Goal: Task Accomplishment & Management: Complete application form

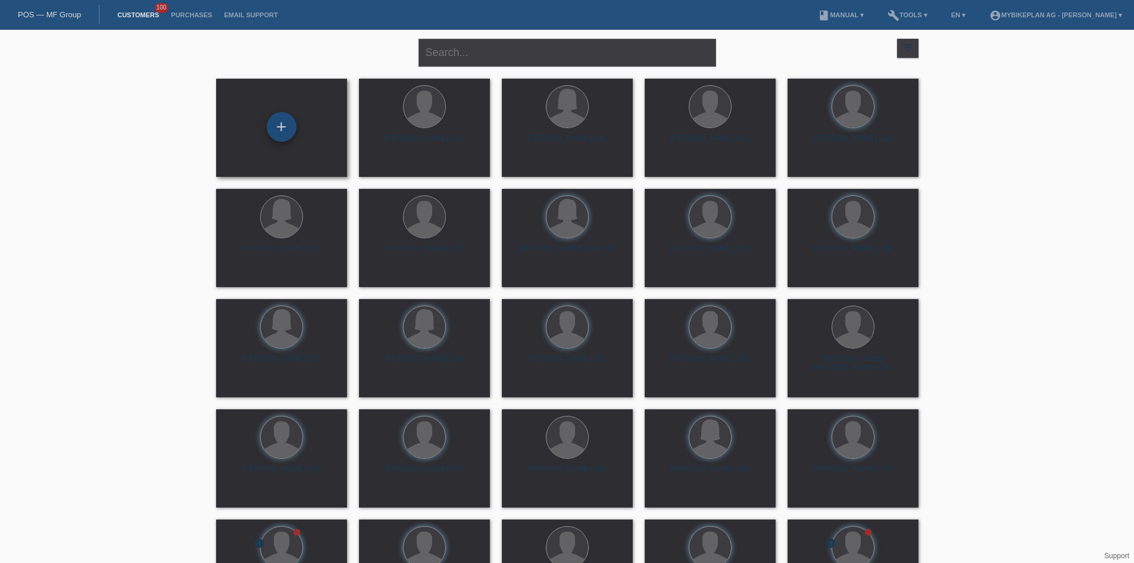
click at [276, 132] on div "+" at bounding box center [282, 127] width 30 height 30
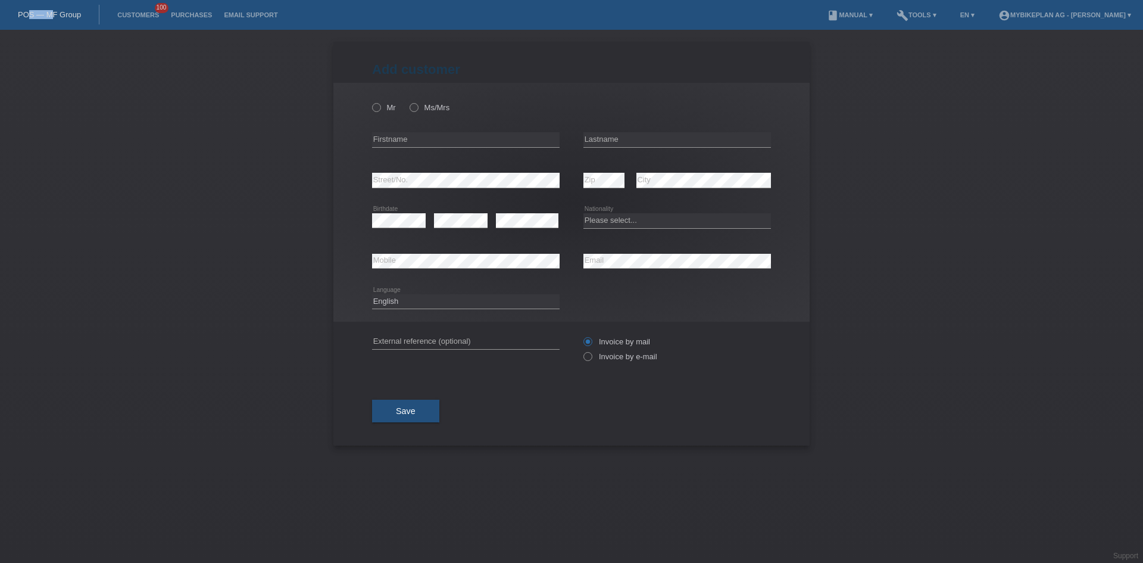
drag, startPoint x: 29, startPoint y: 2, endPoint x: 60, endPoint y: 18, distance: 34.4
click at [58, 18] on nav "POS — MF Group Customers 100 Purchases Email Support menu account_circle Mybike…" at bounding box center [571, 15] width 1143 height 30
click at [60, 18] on link "POS — MF Group" at bounding box center [49, 14] width 63 height 9
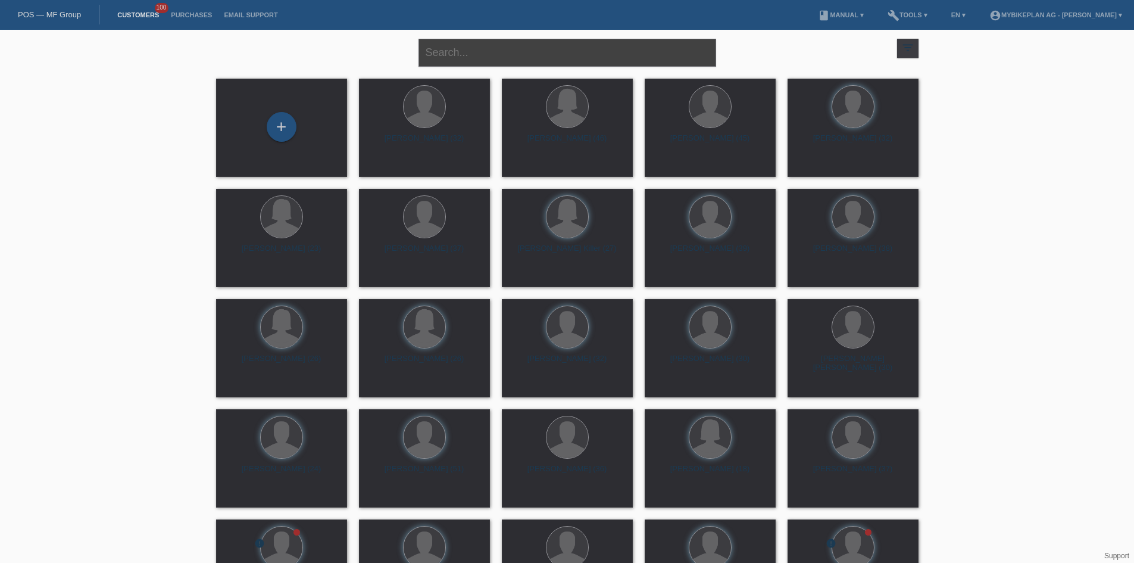
click at [440, 52] on input "text" at bounding box center [567, 53] width 298 height 28
paste input "[PERSON_NAME]"
type input "[PERSON_NAME]"
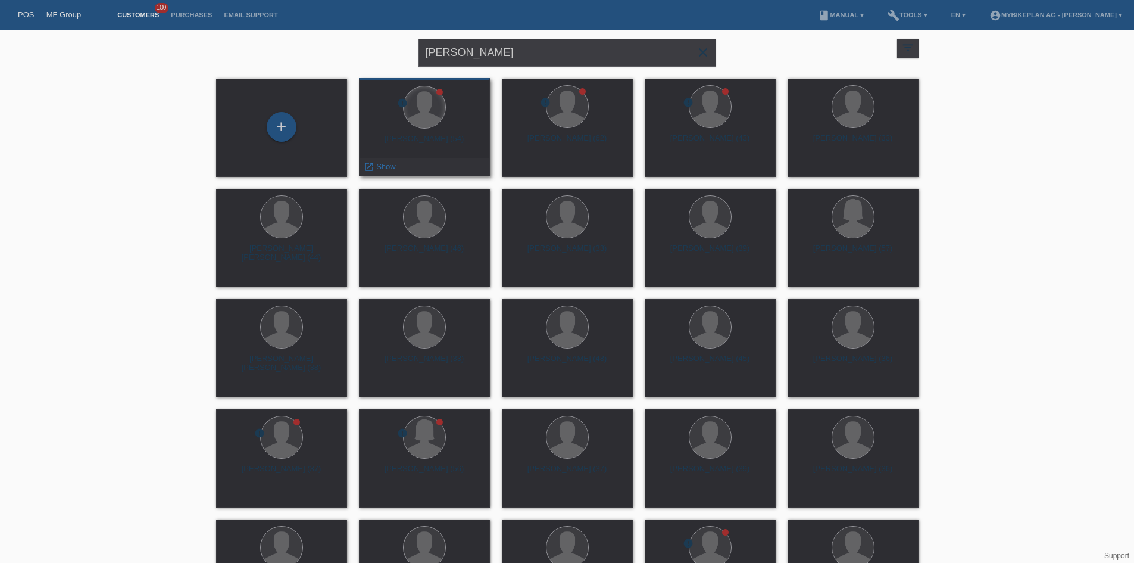
click at [423, 105] on div at bounding box center [425, 107] width 42 height 42
click at [437, 93] on div at bounding box center [439, 92] width 7 height 7
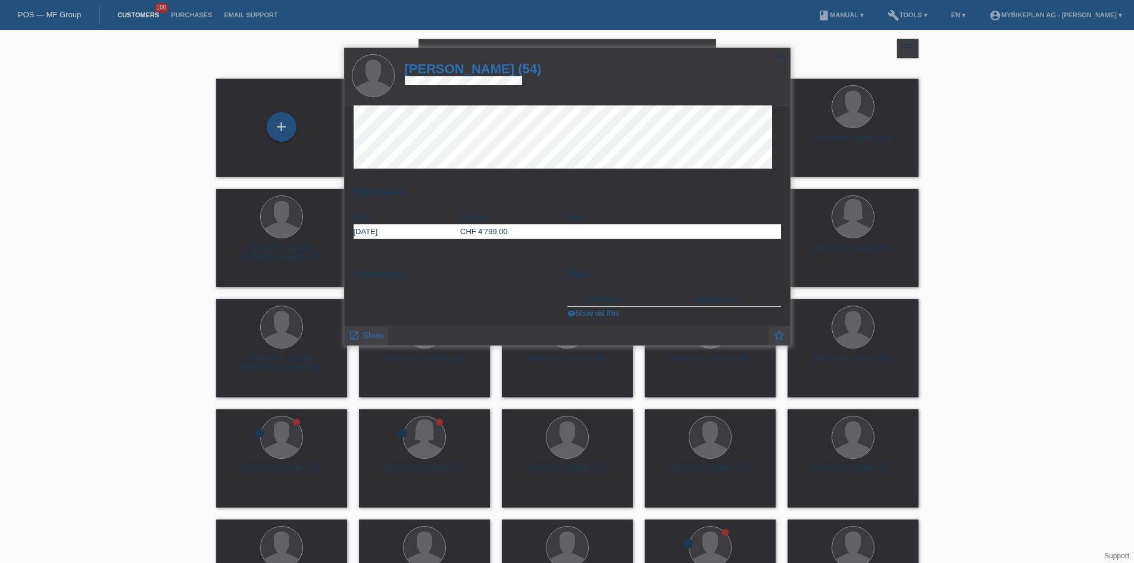
scroll to position [13, 0]
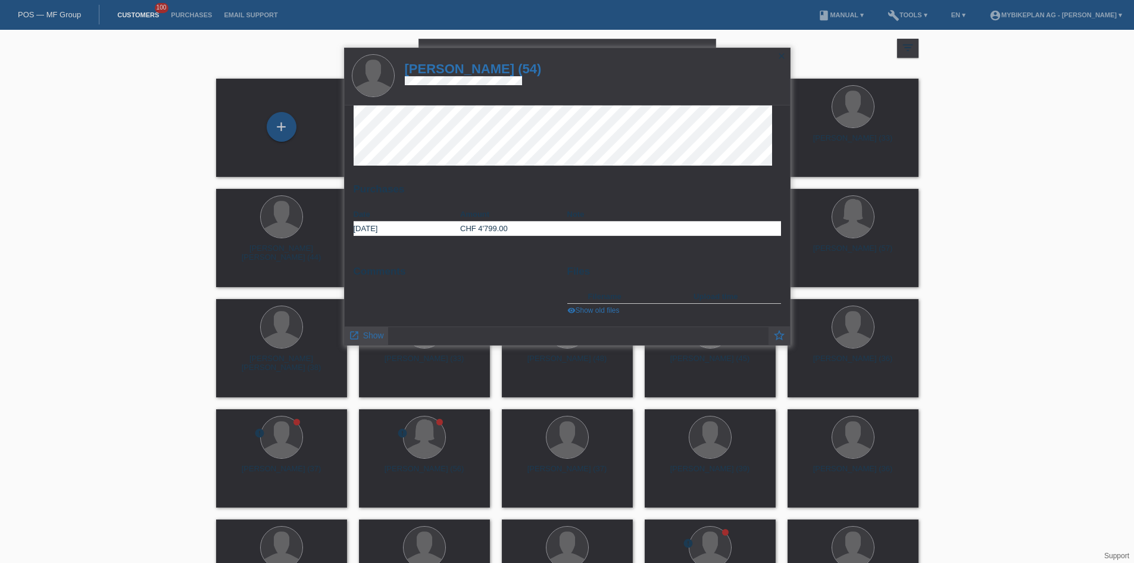
click at [364, 336] on span "Show" at bounding box center [373, 335] width 21 height 10
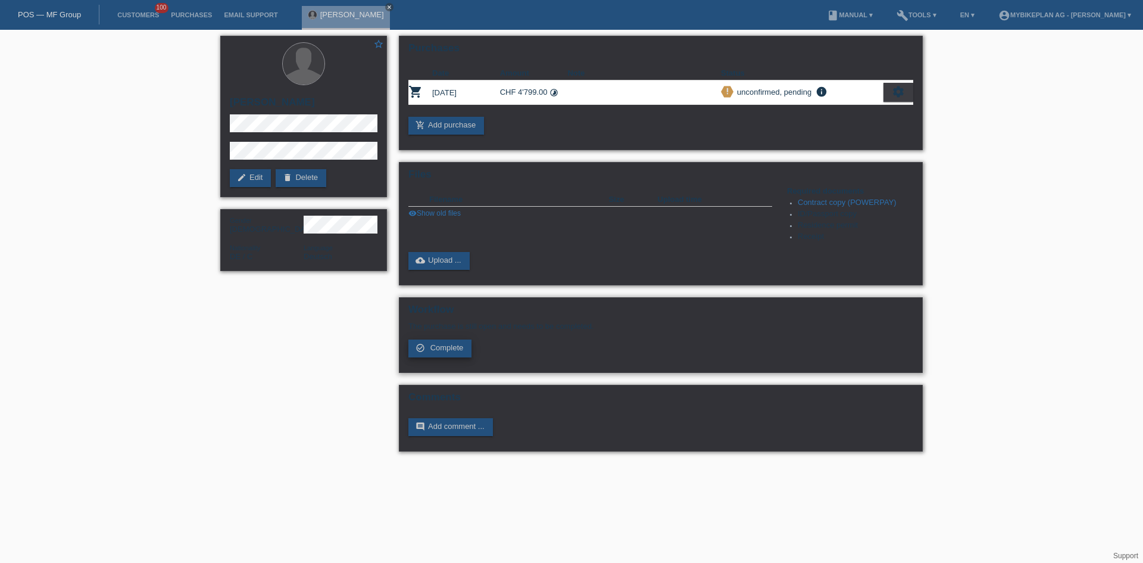
click at [451, 351] on span "Complete" at bounding box center [446, 347] width 33 height 9
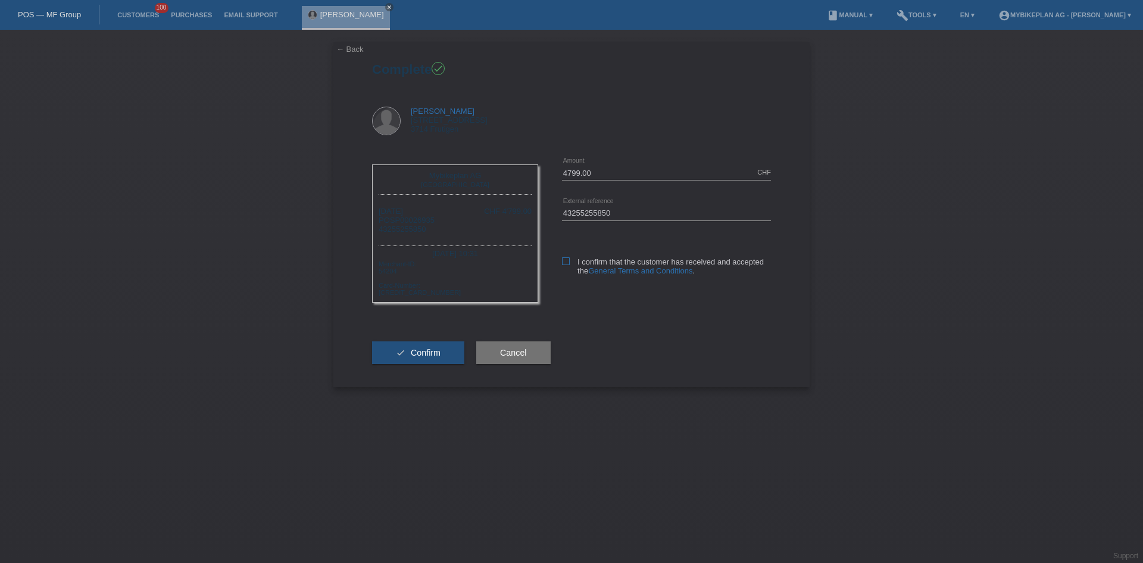
click at [565, 259] on icon at bounding box center [566, 261] width 8 height 8
click at [565, 259] on input "I confirm that the customer has received and accepted the General Terms and Con…" at bounding box center [566, 261] width 8 height 8
checkbox input "true"
drag, startPoint x: 575, startPoint y: 260, endPoint x: 743, endPoint y: 273, distance: 168.4
click at [743, 273] on label "I confirm that the customer has received and accepted the General Terms and Con…" at bounding box center [666, 266] width 209 height 18
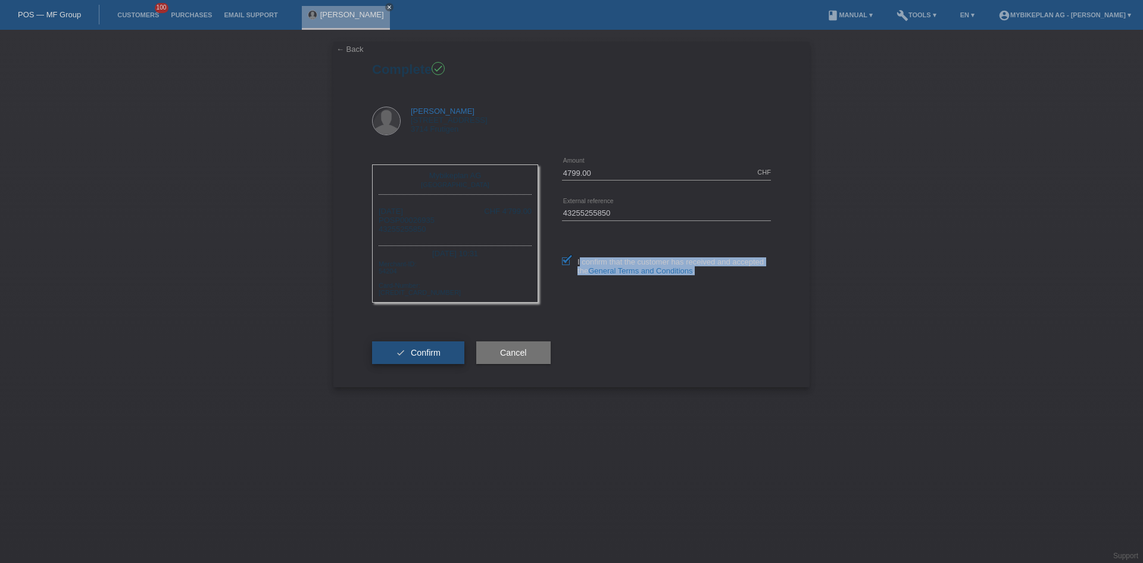
click at [427, 349] on span "Confirm" at bounding box center [426, 353] width 30 height 10
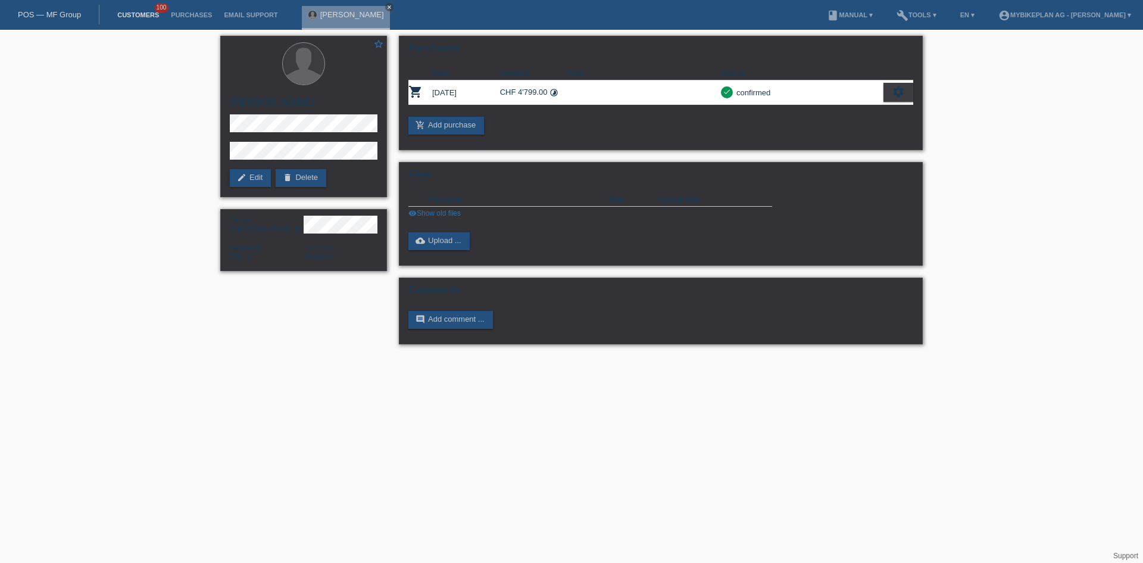
click at [140, 12] on link "Customers" at bounding box center [138, 14] width 54 height 7
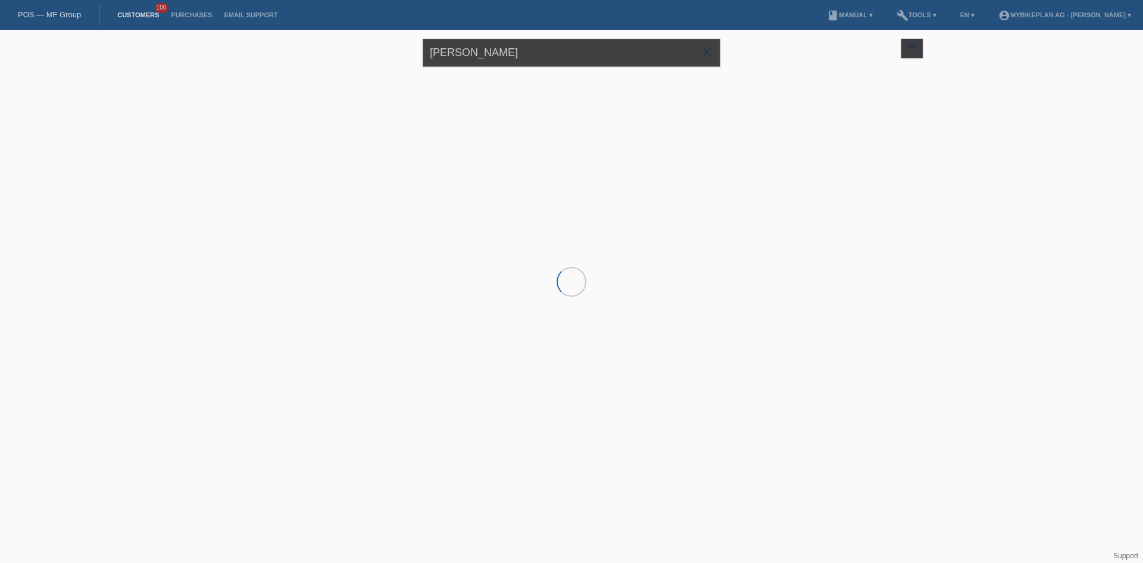
drag, startPoint x: 549, startPoint y: 53, endPoint x: 326, endPoint y: 57, distance: 223.3
click at [327, 57] on div "Marco Lutze close filter_list view_module Show all customers star Show stared c…" at bounding box center [571, 51] width 714 height 43
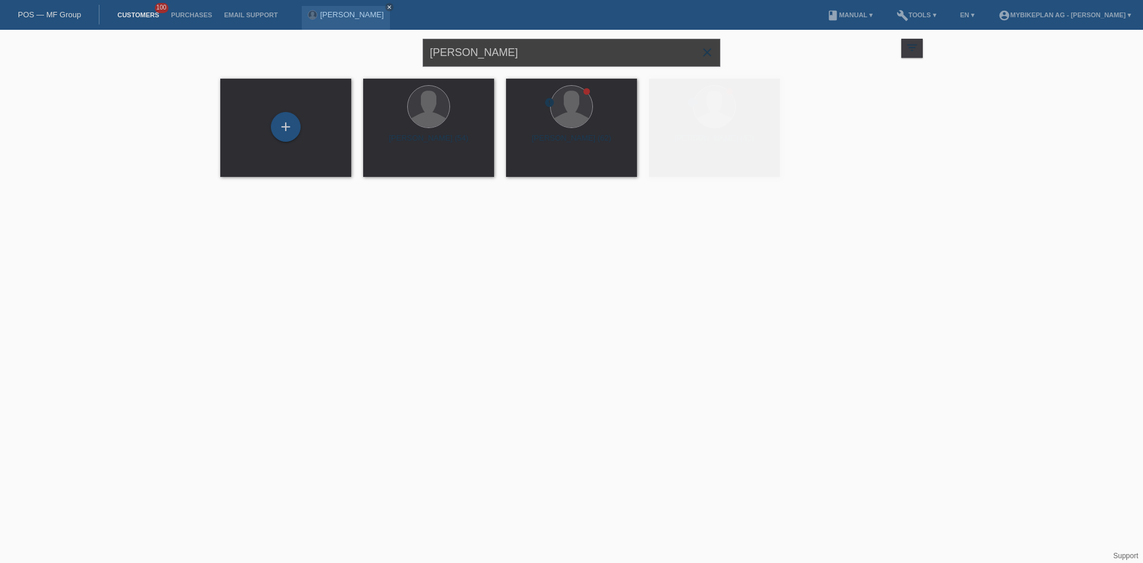
paste input "Sandro Althaus"
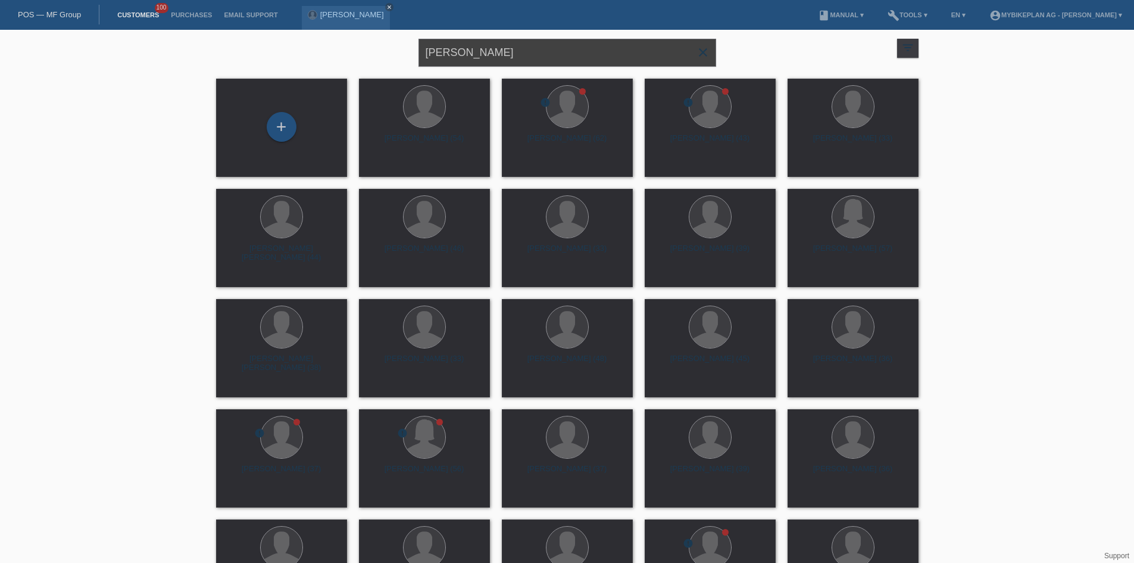
type input "Sandro Althaus"
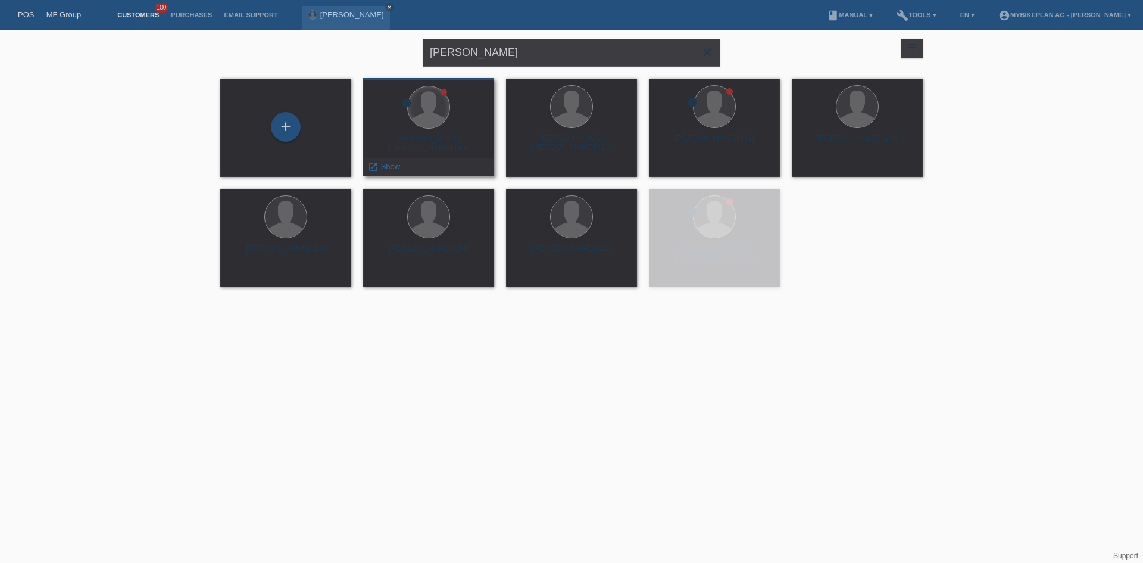
click at [436, 92] on div at bounding box center [429, 107] width 42 height 42
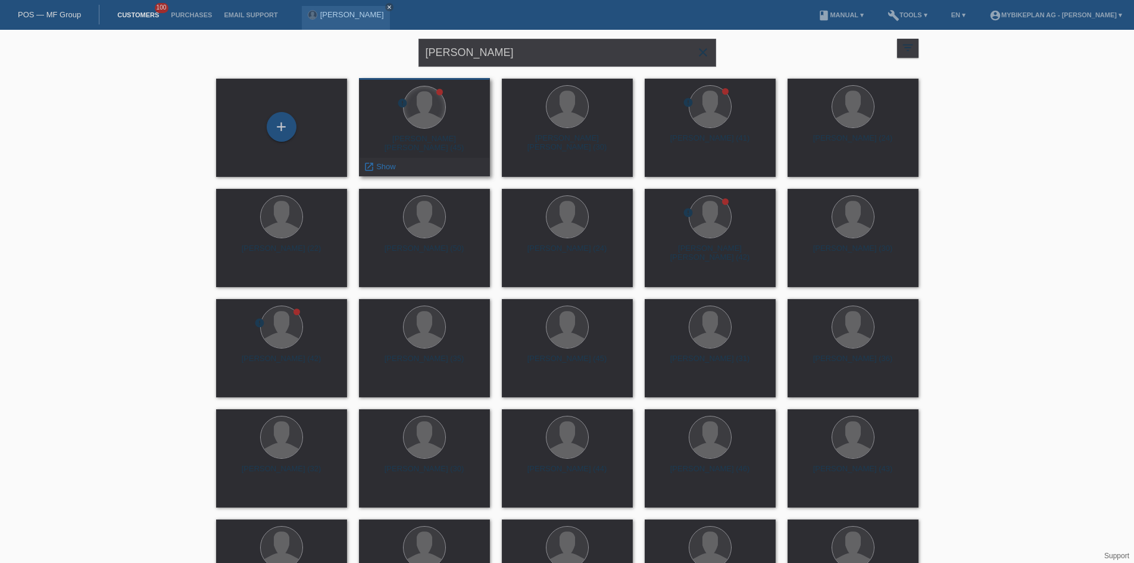
click at [428, 102] on div at bounding box center [425, 107] width 42 height 42
click at [389, 161] on div "launch Show" at bounding box center [380, 167] width 40 height 18
click at [386, 165] on span "Show" at bounding box center [386, 166] width 20 height 9
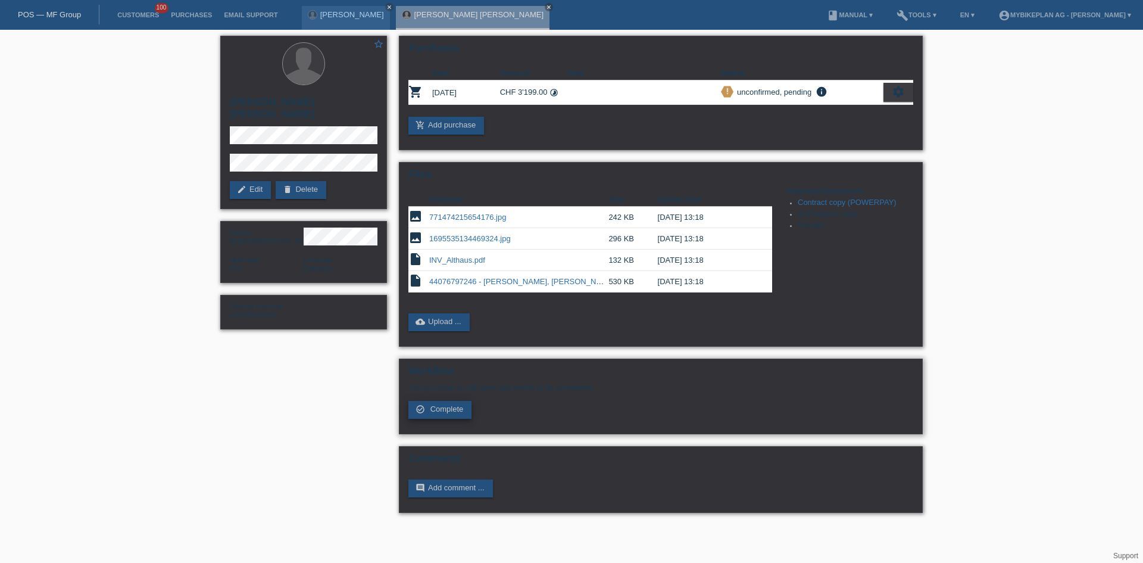
click at [448, 406] on span "Complete" at bounding box center [446, 408] width 33 height 9
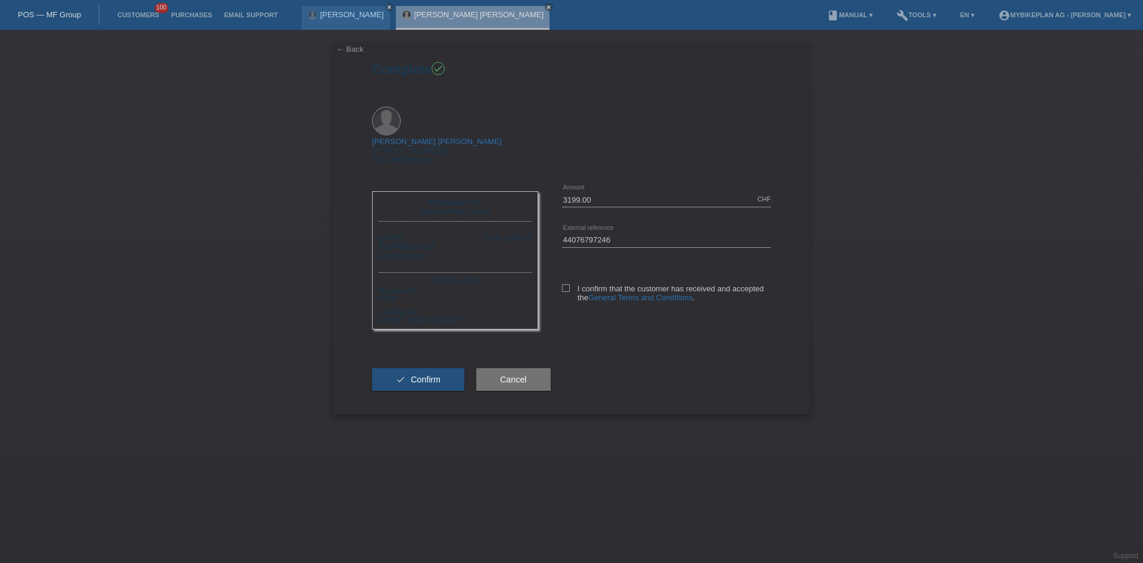
click at [564, 260] on div "I confirm that the customer has received and accepted the General Terms and Con…" at bounding box center [666, 290] width 209 height 61
click at [563, 284] on icon at bounding box center [566, 288] width 8 height 8
click at [563, 284] on input "I confirm that the customer has received and accepted the General Terms and Con…" at bounding box center [566, 288] width 8 height 8
checkbox input "true"
click at [407, 368] on button "check Confirm" at bounding box center [418, 379] width 92 height 23
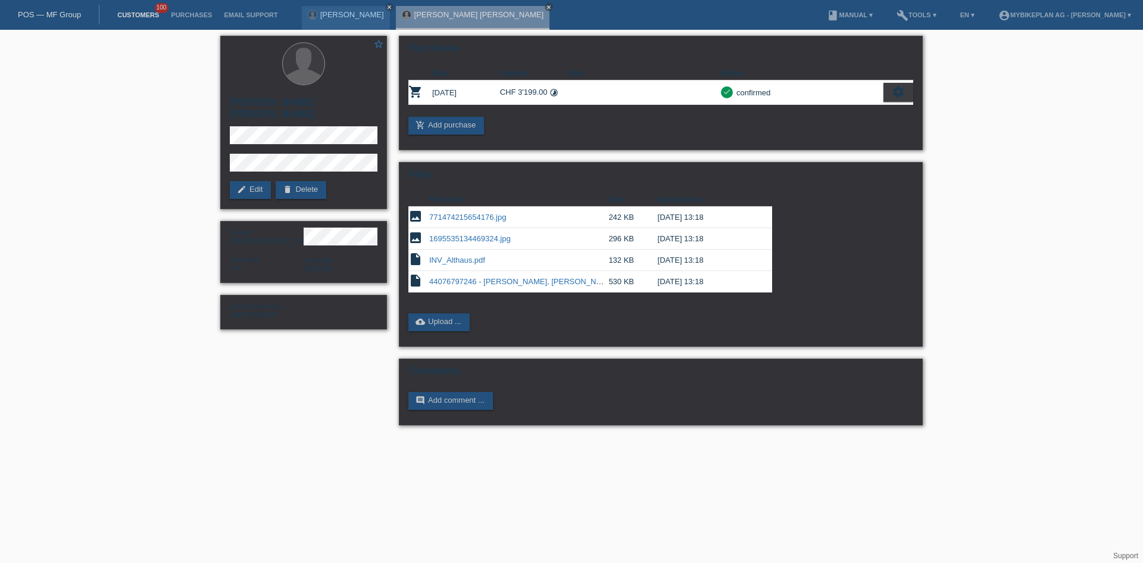
click at [143, 14] on link "Customers" at bounding box center [138, 14] width 54 height 7
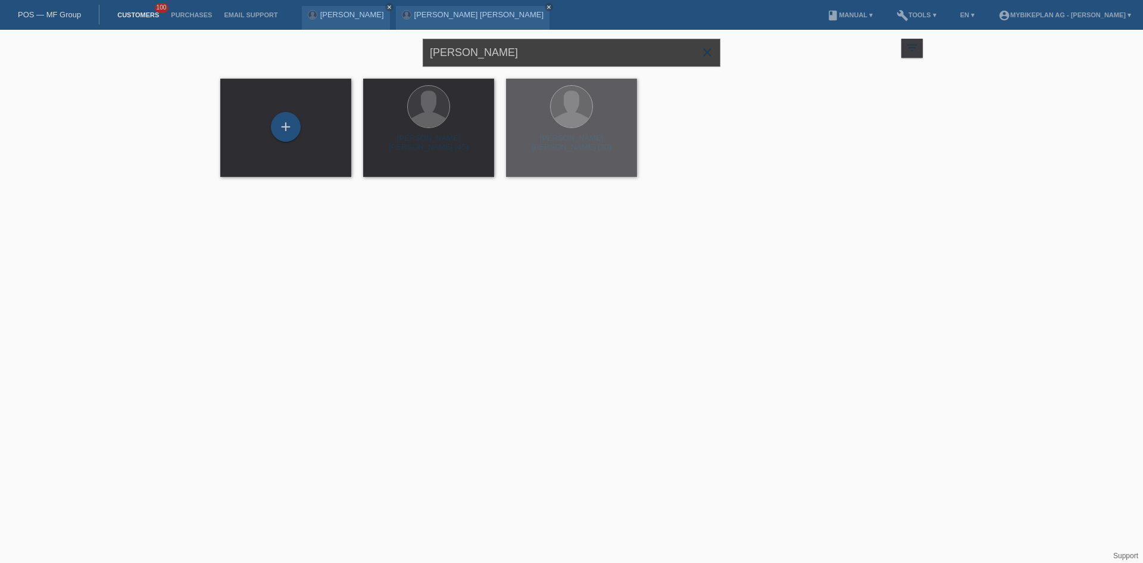
drag, startPoint x: 532, startPoint y: 55, endPoint x: 411, endPoint y: 46, distance: 121.1
click at [403, 51] on div "Sandro Althaus close filter_list view_module Show all customers star Show stare…" at bounding box center [571, 51] width 714 height 43
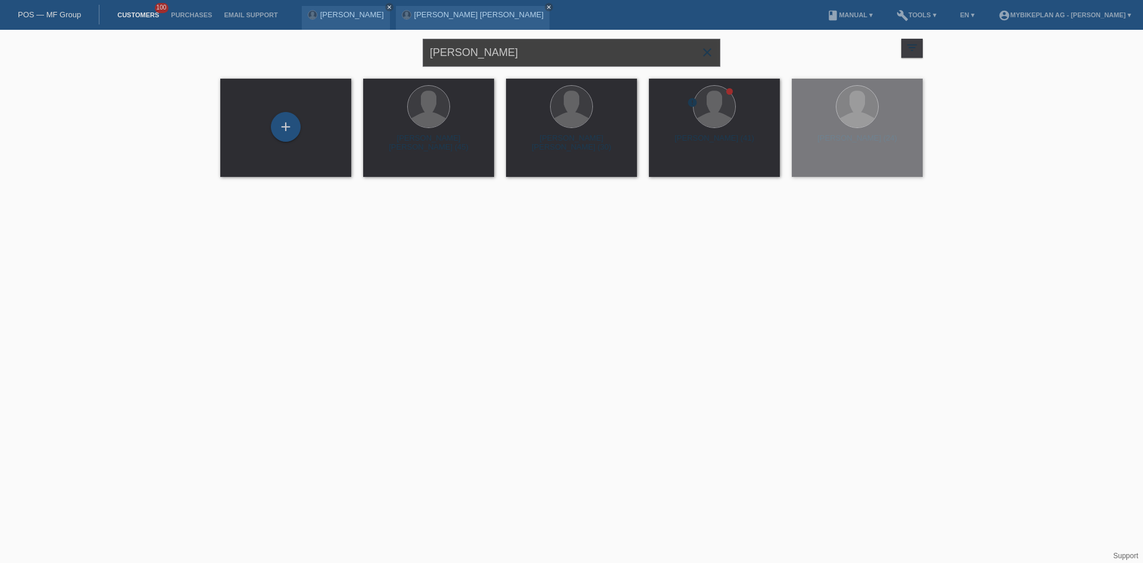
paste input "Beatrice Mohr"
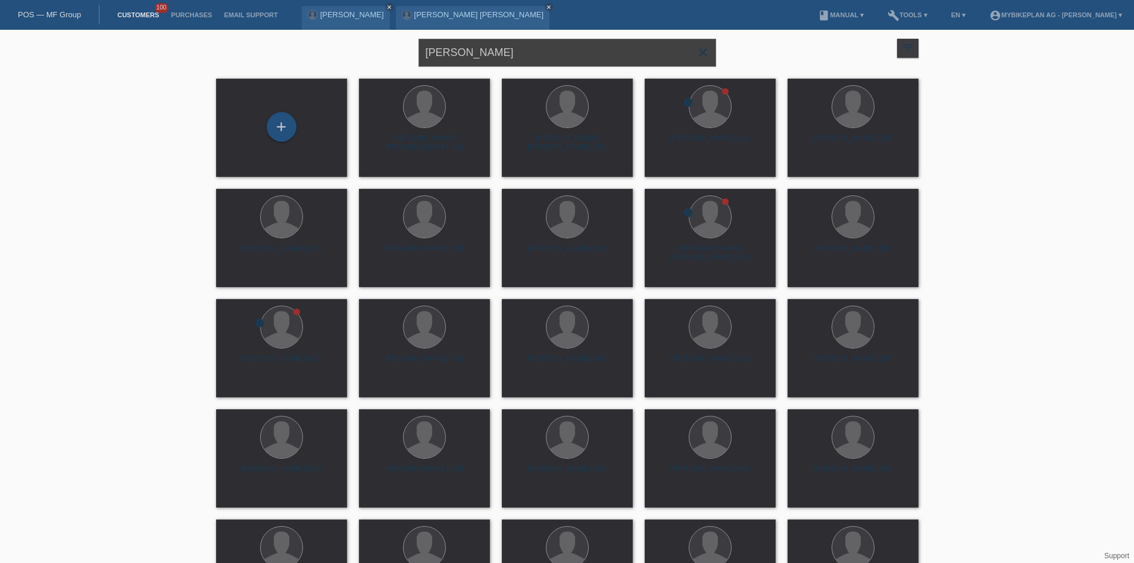
type input "Beatrice Mohr"
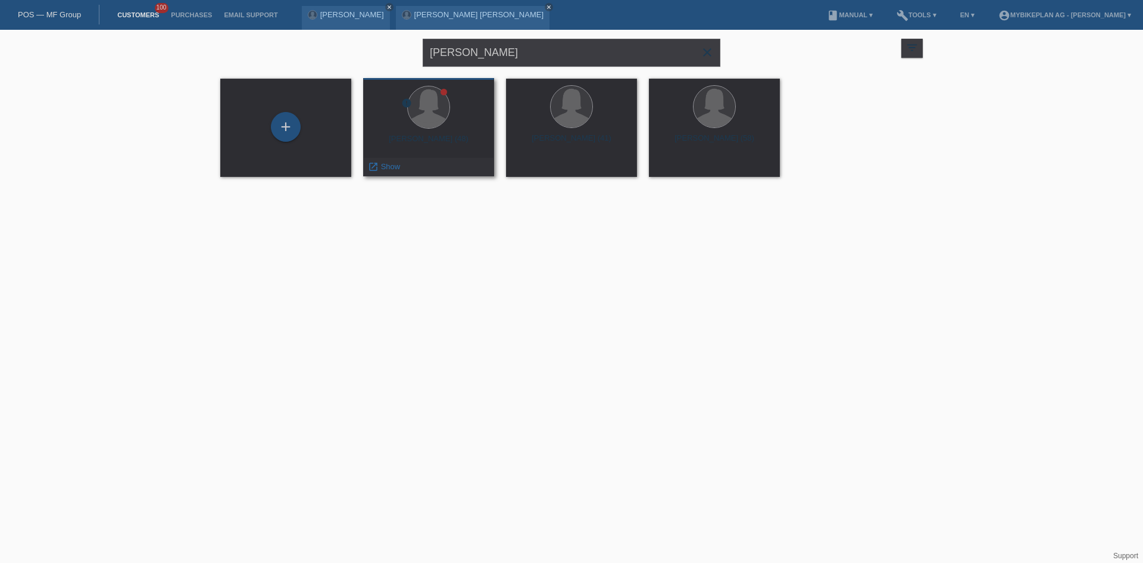
click at [443, 95] on div at bounding box center [444, 92] width 7 height 7
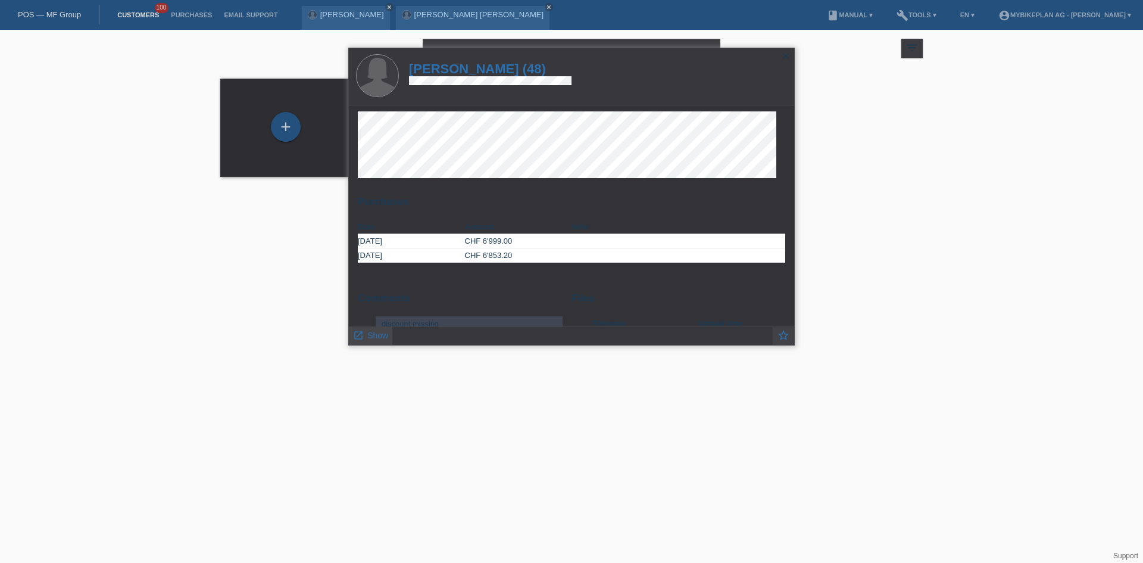
click at [353, 331] on icon "launch" at bounding box center [358, 335] width 11 height 11
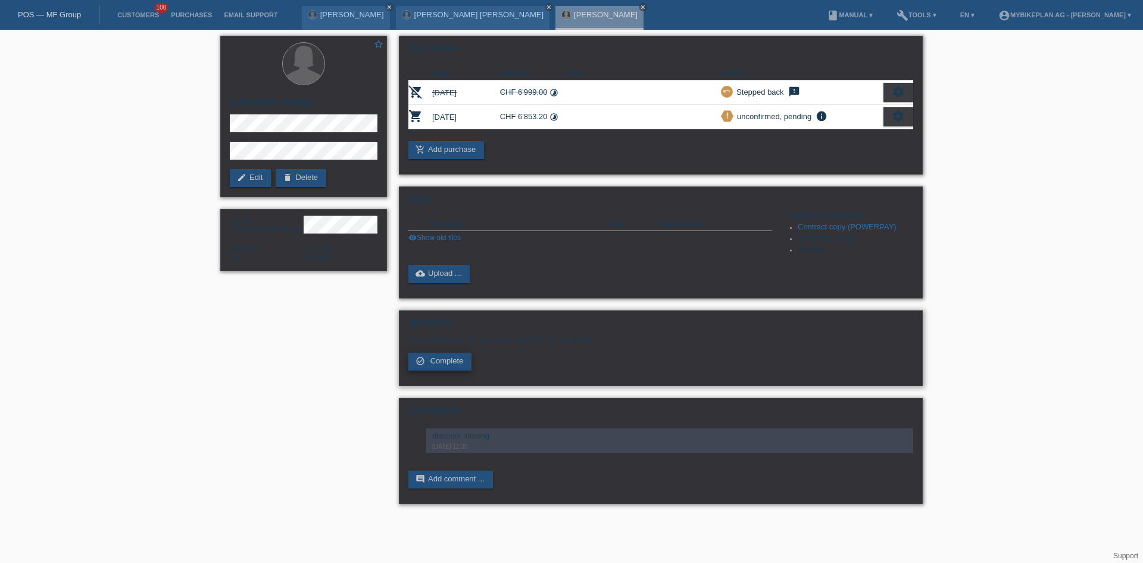
click at [453, 357] on span "Complete" at bounding box center [446, 360] width 33 height 9
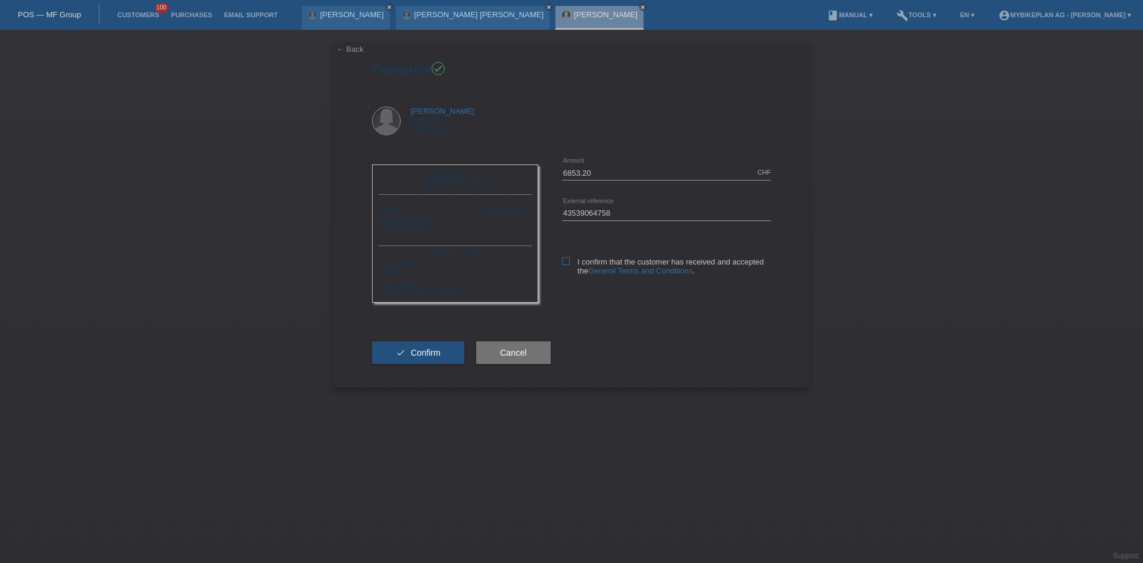
click at [564, 260] on icon at bounding box center [566, 261] width 8 height 8
click at [564, 260] on input "I confirm that the customer has received and accepted the General Terms and Con…" at bounding box center [566, 261] width 8 height 8
checkbox input "true"
click at [414, 351] on span "Confirm" at bounding box center [426, 353] width 30 height 10
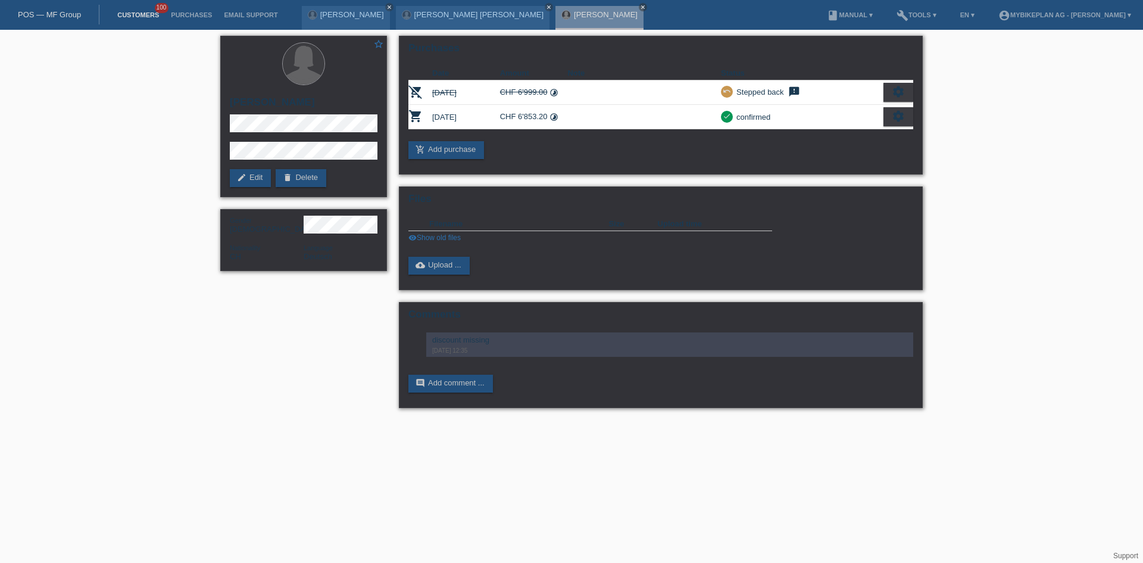
click at [142, 13] on link "Customers" at bounding box center [138, 14] width 54 height 7
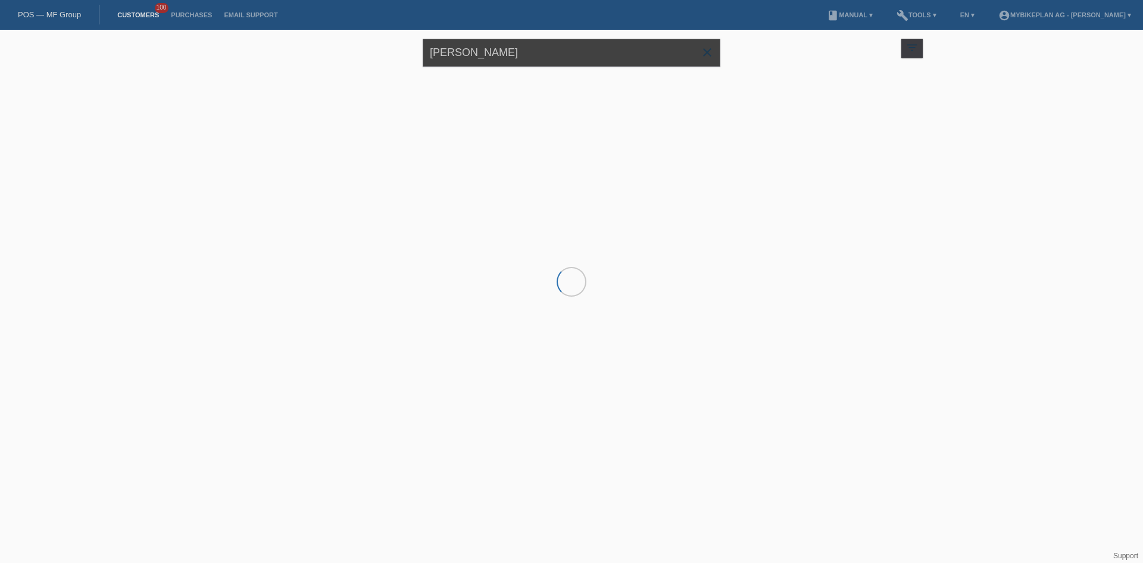
click at [534, 57] on input "Beatrice Mohr" at bounding box center [572, 53] width 298 height 28
click at [526, 57] on input "Beatrice Mohr" at bounding box center [572, 53] width 298 height 28
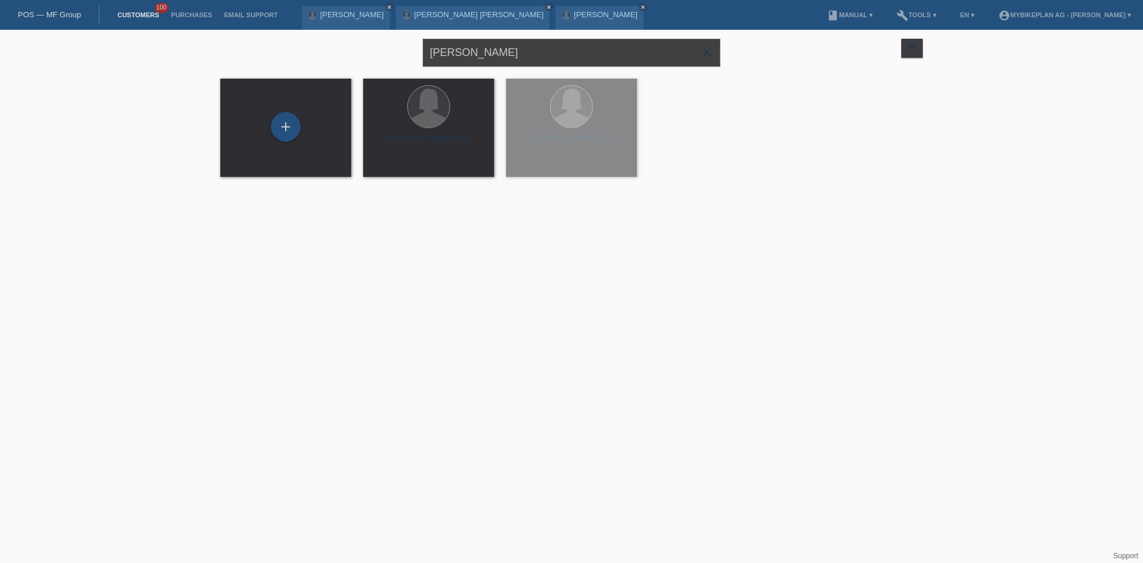
click at [526, 57] on input "Beatrice Mohr" at bounding box center [572, 53] width 298 height 28
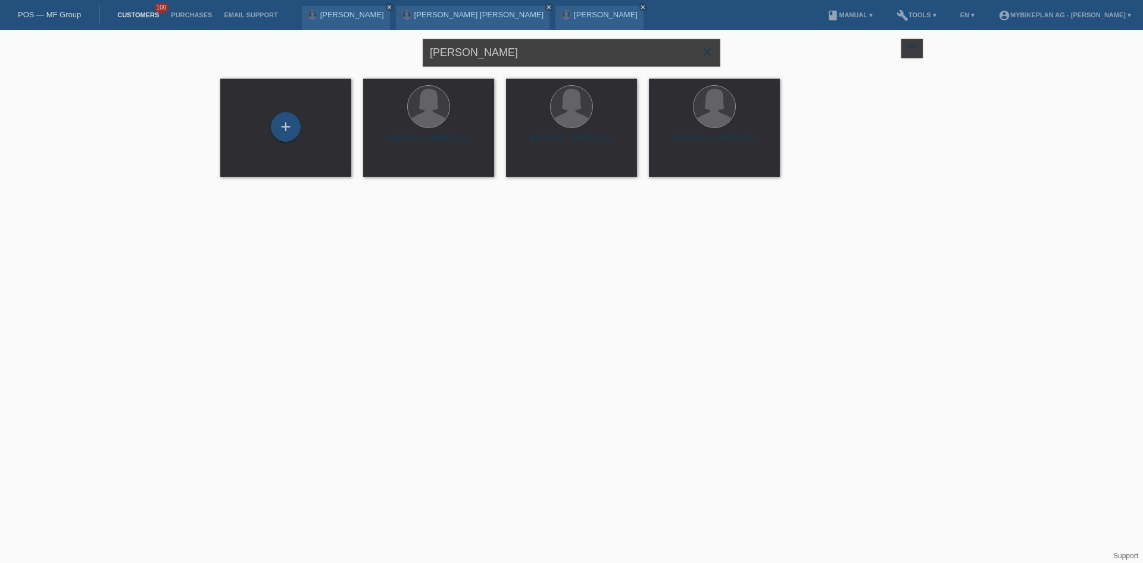
click at [527, 57] on input "Beatrice Mohr" at bounding box center [572, 53] width 298 height 28
drag, startPoint x: 510, startPoint y: 57, endPoint x: 383, endPoint y: 57, distance: 126.2
click at [383, 57] on div "Beatrice Mohr close filter_list view_module Show all customers star Show stared…" at bounding box center [571, 51] width 714 height 43
type input "v"
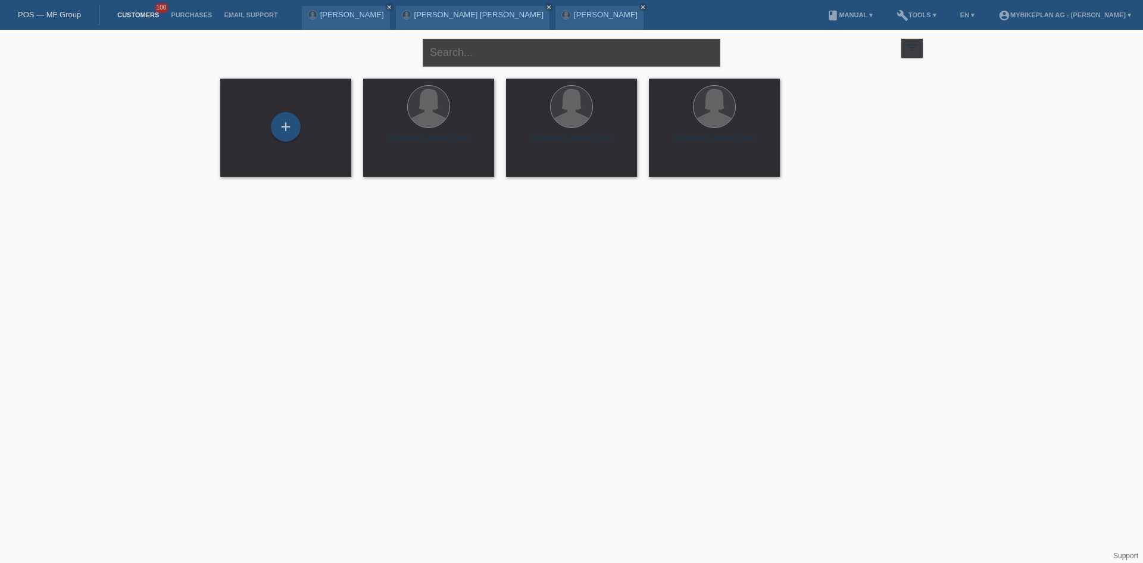
paste input "[DEMOGRAPHIC_DATA][PERSON_NAME]"
type input "[DEMOGRAPHIC_DATA][PERSON_NAME]"
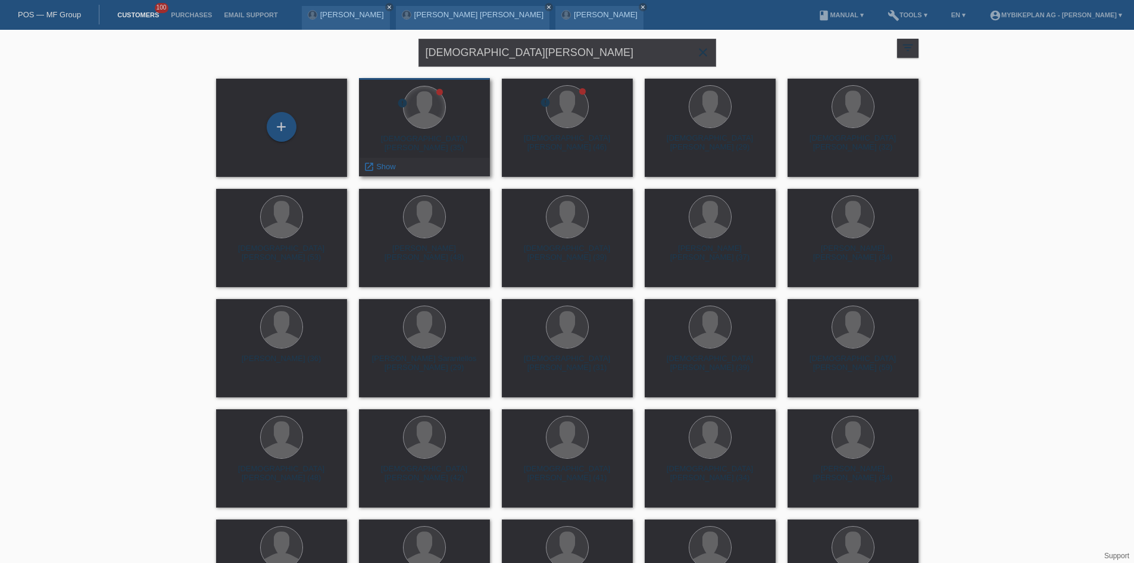
click at [433, 103] on div at bounding box center [425, 107] width 42 height 42
click at [385, 158] on div "launch Show" at bounding box center [380, 167] width 40 height 18
click at [379, 165] on span "Show" at bounding box center [386, 166] width 20 height 9
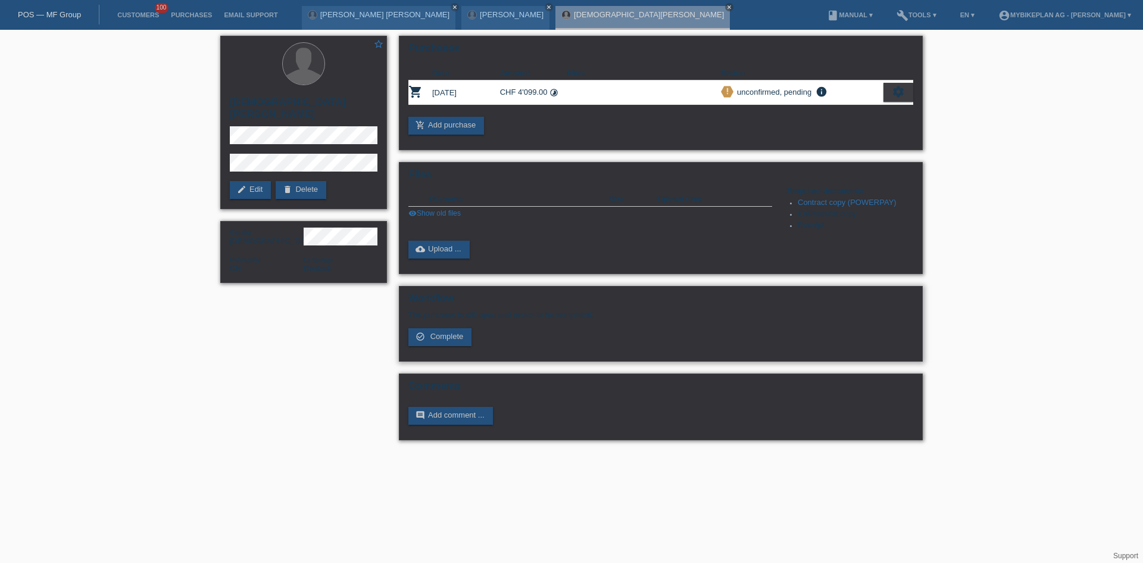
click at [460, 327] on div "The purchase is still open and needs to be completed. check_circle_outline Comp…" at bounding box center [660, 328] width 505 height 36
click at [461, 333] on span "Complete" at bounding box center [446, 336] width 33 height 9
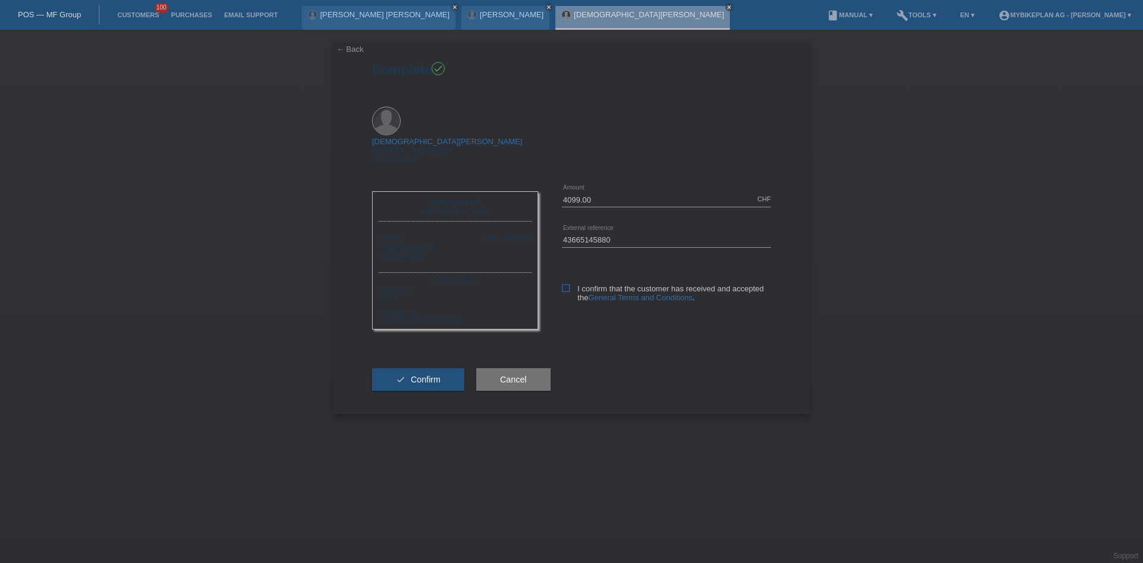
click at [564, 284] on icon at bounding box center [566, 288] width 8 height 8
click at [564, 284] on input "I confirm that the customer has received and accepted the General Terms and Con…" at bounding box center [566, 288] width 8 height 8
checkbox input "true"
drag, startPoint x: 431, startPoint y: 345, endPoint x: 409, endPoint y: 348, distance: 22.2
click at [429, 368] on button "check Confirm" at bounding box center [418, 379] width 92 height 23
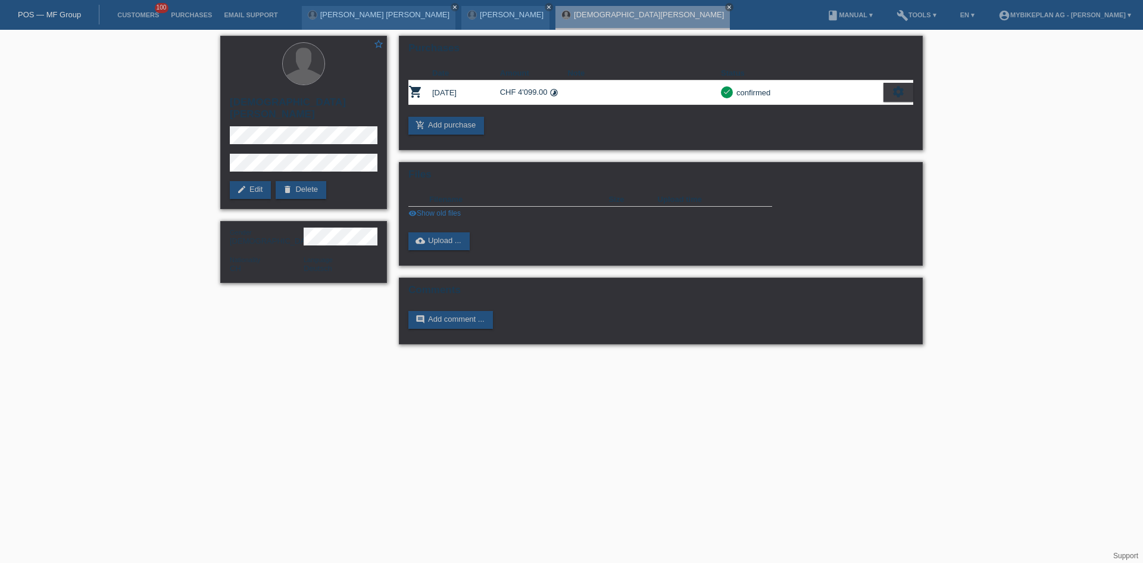
click at [133, 10] on li "Customers 100" at bounding box center [138, 15] width 54 height 30
click at [143, 15] on link "Customers" at bounding box center [138, 14] width 54 height 7
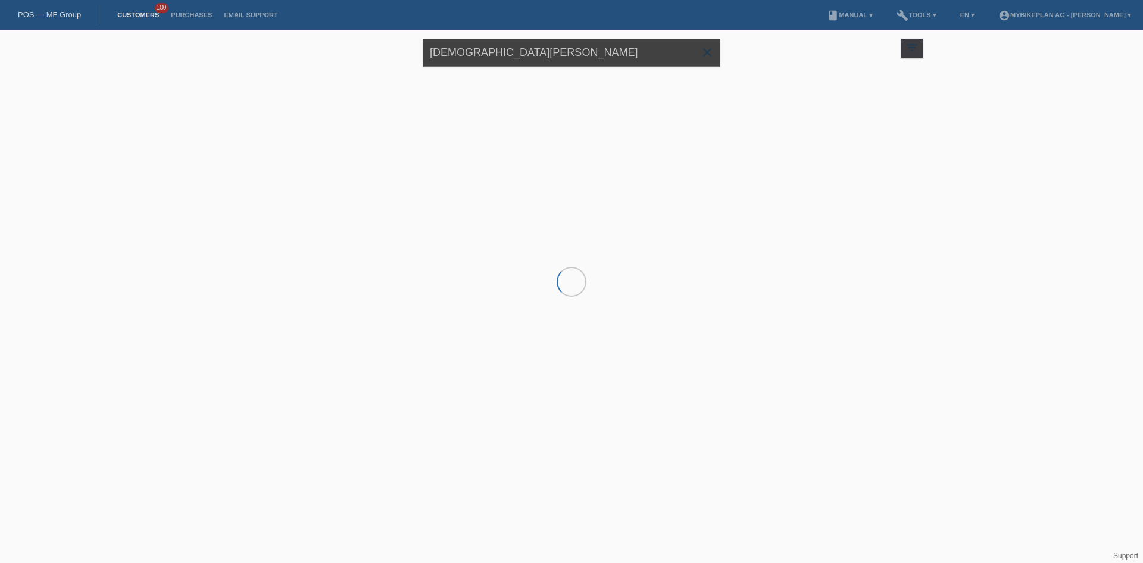
drag, startPoint x: 519, startPoint y: 41, endPoint x: 520, endPoint y: 47, distance: 6.0
click at [520, 43] on input "[DEMOGRAPHIC_DATA][PERSON_NAME]" at bounding box center [572, 53] width 298 height 28
click at [520, 48] on input "[DEMOGRAPHIC_DATA][PERSON_NAME]" at bounding box center [572, 53] width 298 height 28
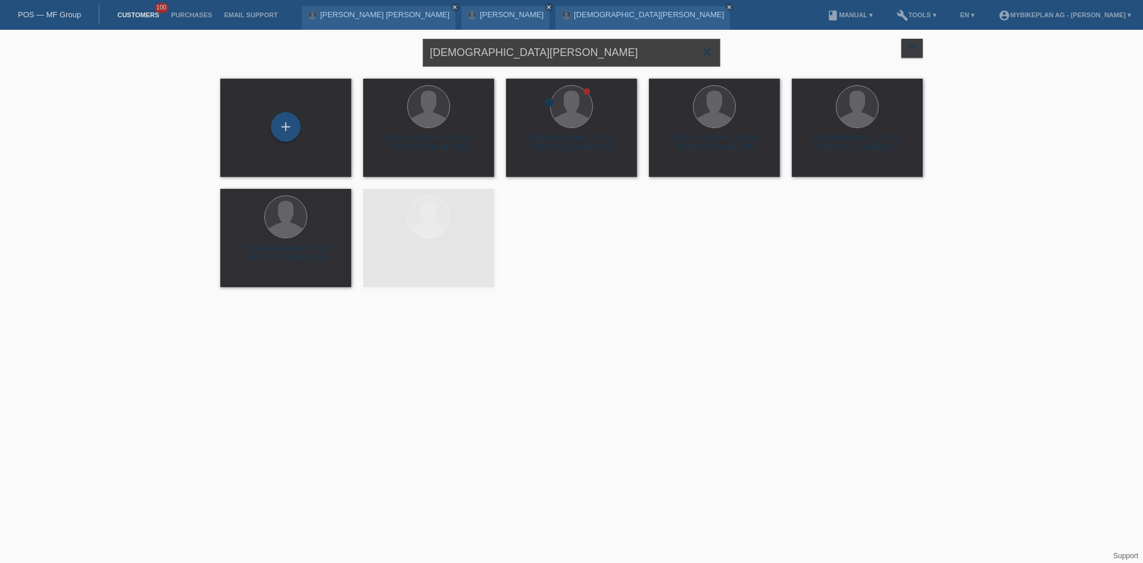
drag, startPoint x: 517, startPoint y: 54, endPoint x: 395, endPoint y: 57, distance: 122.7
click at [395, 57] on div "Christian Hodel close filter_list view_module Show all customers star Show star…" at bounding box center [571, 51] width 714 height 43
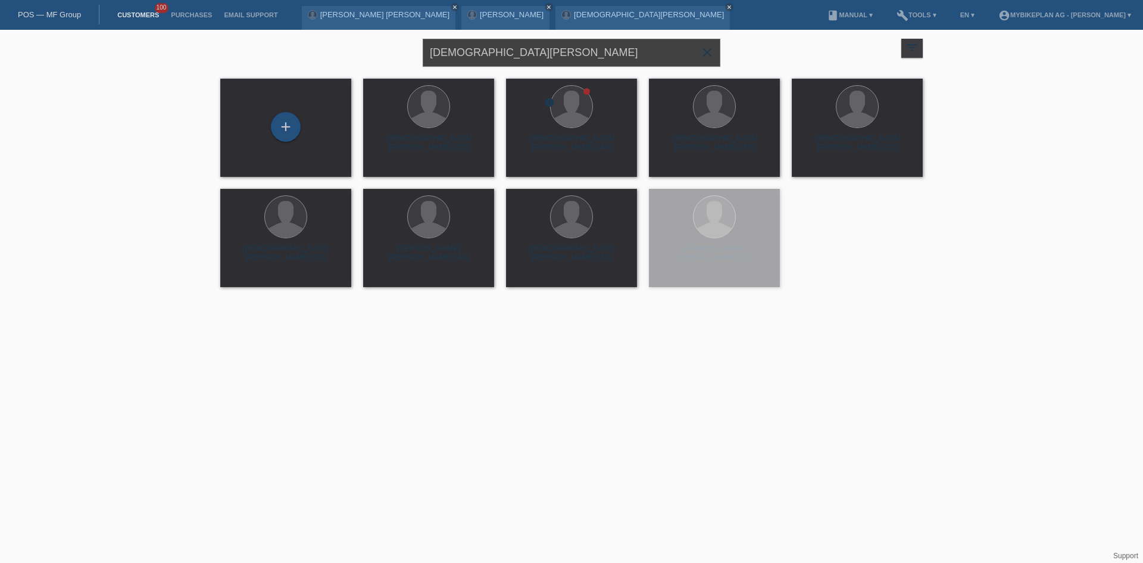
paste input "43437164358"
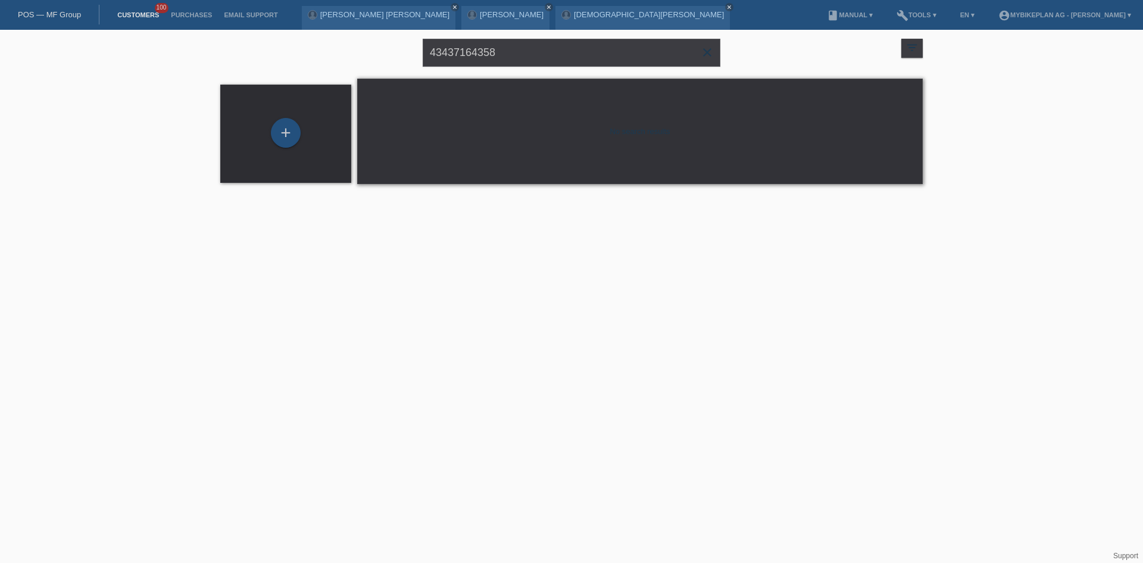
drag, startPoint x: 514, startPoint y: 40, endPoint x: 405, endPoint y: 52, distance: 110.1
click at [405, 52] on div "43437164358 close filter_list view_module Show all customers star Show stared c…" at bounding box center [571, 51] width 714 height 43
drag, startPoint x: 511, startPoint y: 53, endPoint x: 384, endPoint y: 52, distance: 127.4
click at [384, 52] on div "43437164358 close filter_list view_module Show all customers star Show stared c…" at bounding box center [571, 51] width 714 height 43
paste input "Patrick Bourquin"
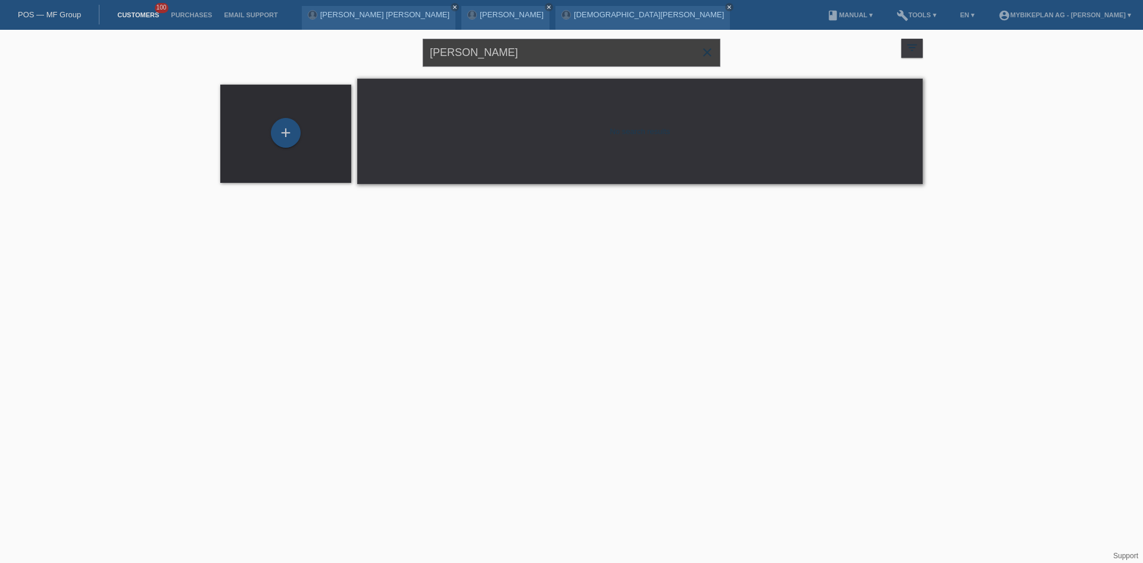
type input "Patrick Bourquin"
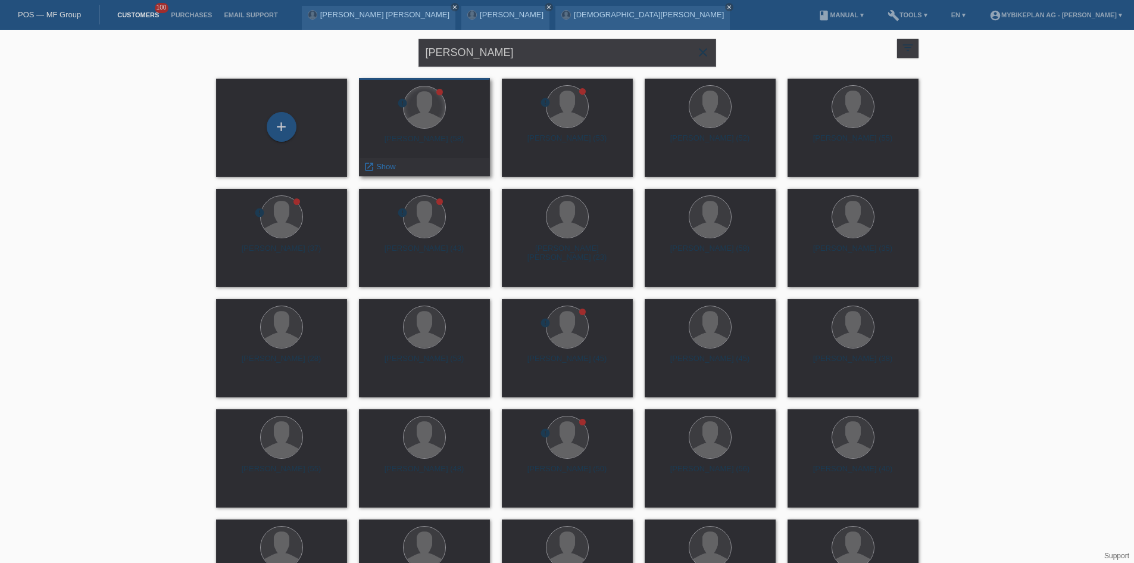
click at [433, 99] on div at bounding box center [425, 107] width 42 height 42
click at [374, 161] on icon "launch" at bounding box center [369, 166] width 11 height 11
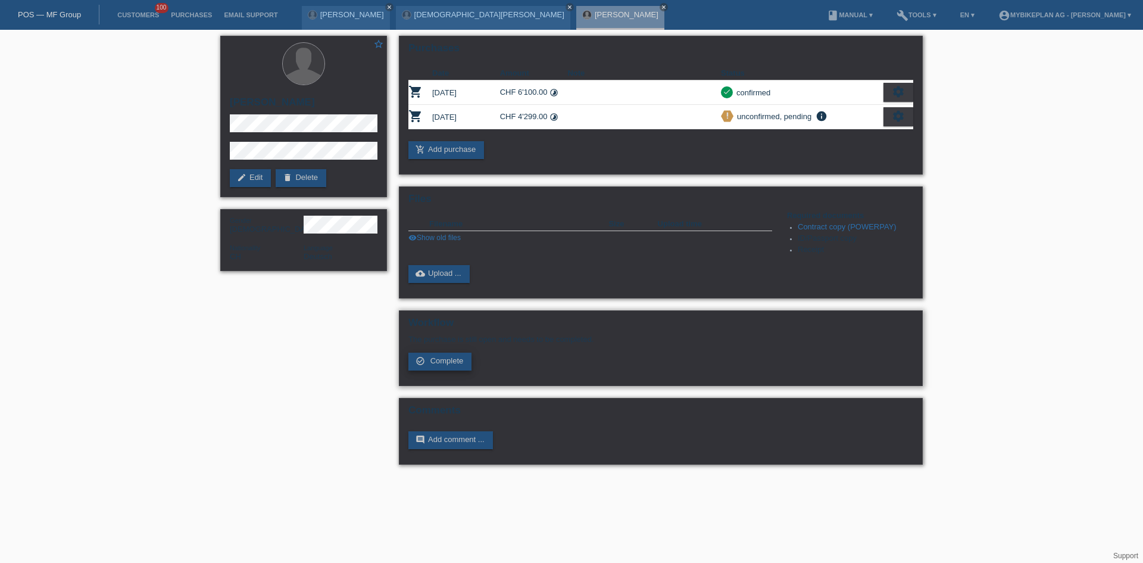
click at [451, 355] on link "check_circle_outline Complete" at bounding box center [439, 361] width 63 height 18
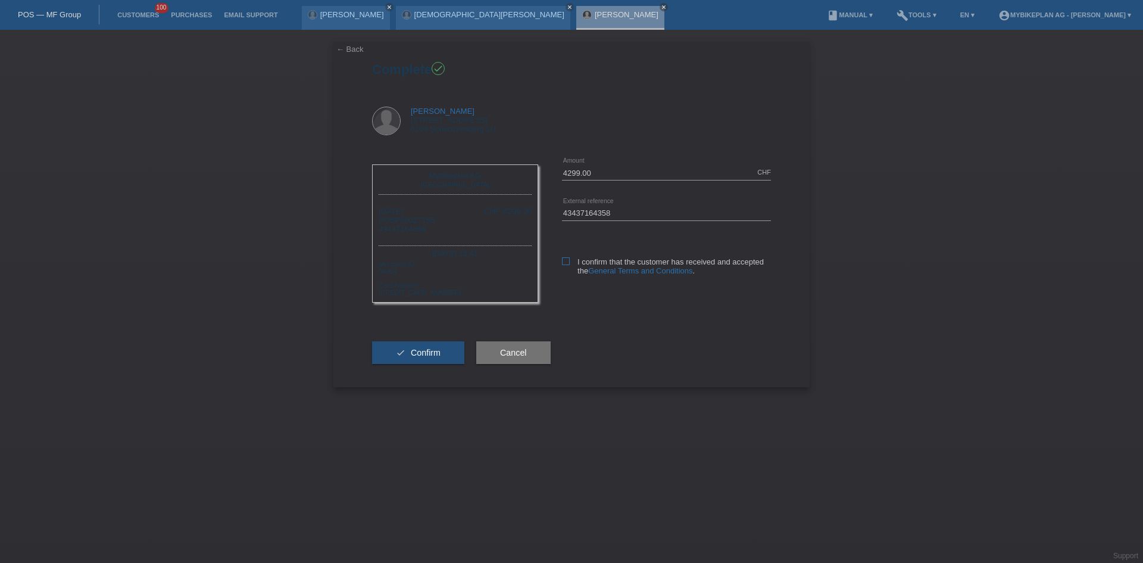
click at [567, 263] on icon at bounding box center [566, 261] width 8 height 8
click at [567, 263] on input "I confirm that the customer has received and accepted the General Terms and Con…" at bounding box center [566, 261] width 8 height 8
checkbox input "true"
click at [422, 348] on span "Confirm" at bounding box center [426, 353] width 30 height 10
